Goal: Task Accomplishment & Management: Use online tool/utility

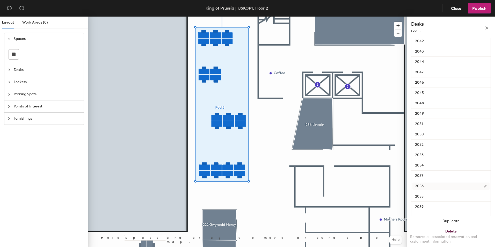
scroll to position [104, 0]
click at [421, 137] on input "2052" at bounding box center [451, 136] width 77 height 7
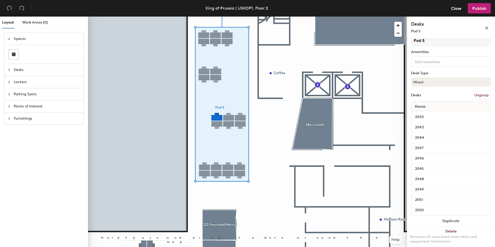
scroll to position [0, 0]
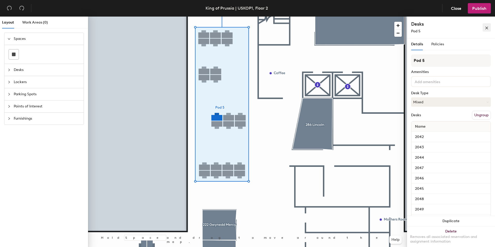
click at [488, 28] on icon "close" at bounding box center [487, 28] width 4 height 4
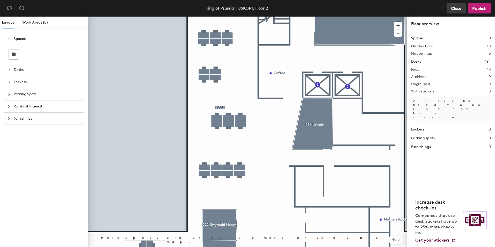
click at [455, 8] on span "Close" at bounding box center [456, 8] width 10 height 5
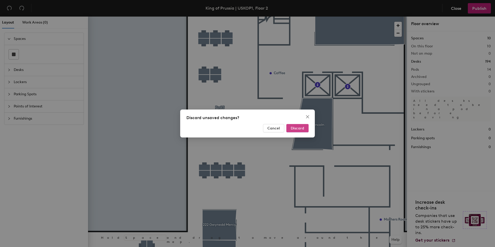
click at [301, 130] on span "Discard" at bounding box center [297, 128] width 13 height 4
